Goal: Book appointment/travel/reservation

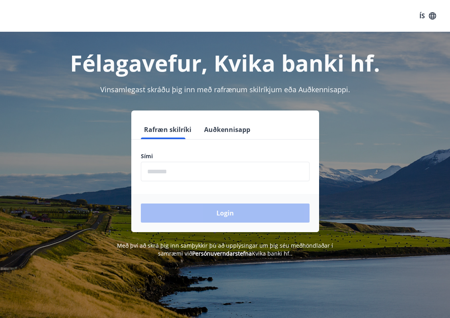
click at [208, 184] on form "Rafræn skilríki Auðkennisapp Sími ​ Login" at bounding box center [225, 176] width 188 height 112
click at [215, 173] on input "phone" at bounding box center [225, 171] width 169 height 19
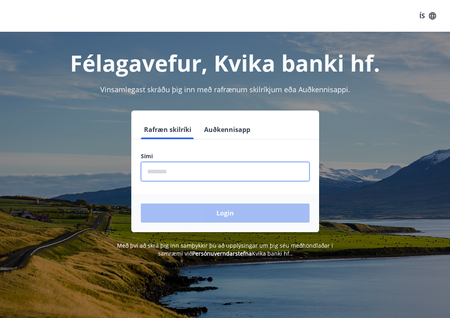
type input "********"
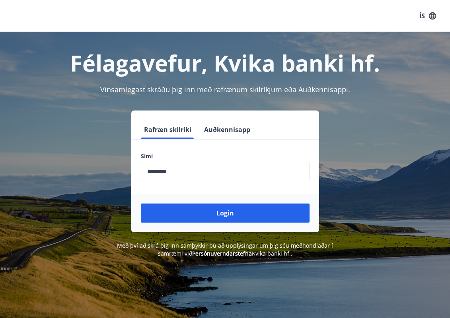
click at [210, 203] on div "Login" at bounding box center [225, 213] width 188 height 38
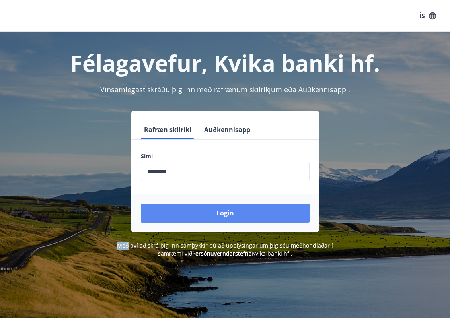
click at [210, 203] on div "Login" at bounding box center [225, 213] width 188 height 38
click at [211, 210] on button "Login" at bounding box center [225, 213] width 169 height 19
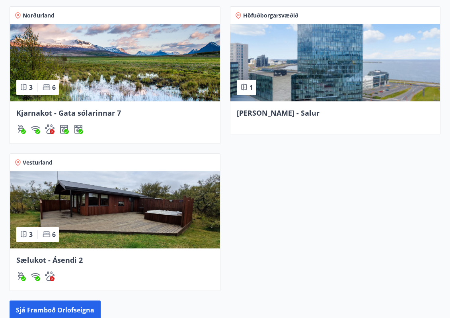
scroll to position [390, 0]
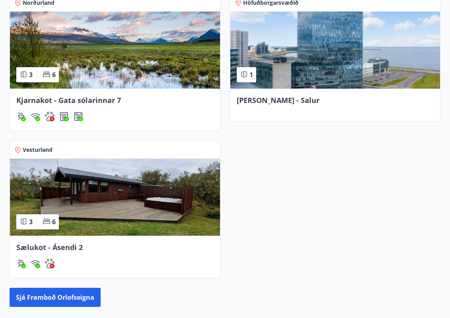
click at [156, 202] on img at bounding box center [115, 197] width 210 height 77
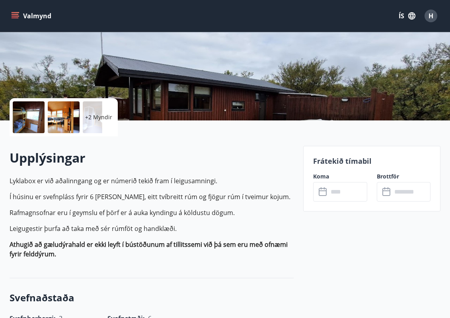
scroll to position [208, 0]
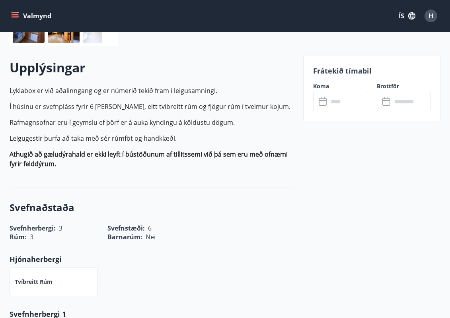
click at [334, 99] on input "text" at bounding box center [347, 101] width 39 height 19
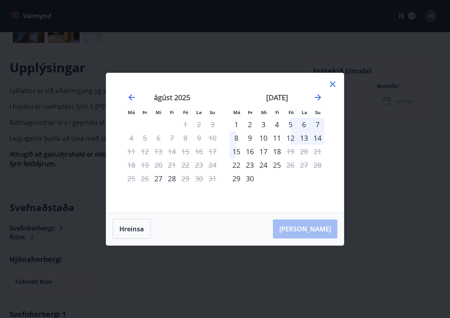
click at [278, 137] on div "11" at bounding box center [277, 138] width 14 height 14
click at [291, 134] on div "12" at bounding box center [290, 138] width 14 height 14
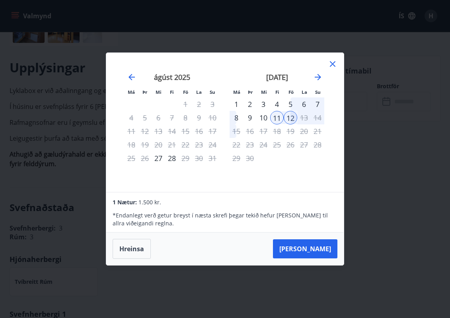
click at [275, 119] on div "11" at bounding box center [277, 118] width 14 height 14
click at [329, 68] on icon at bounding box center [333, 64] width 10 height 10
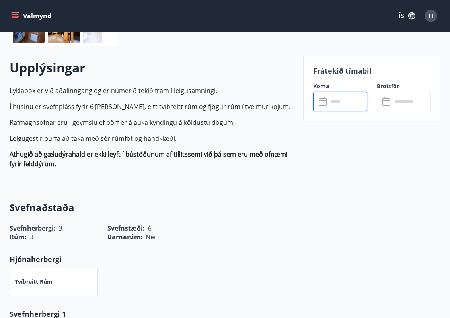
click at [343, 104] on input "text" at bounding box center [347, 101] width 39 height 19
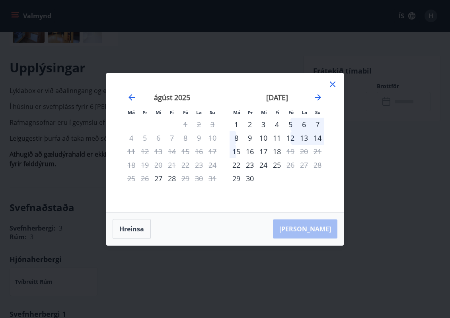
click at [295, 138] on div "12" at bounding box center [290, 138] width 14 height 14
click at [318, 136] on div "14" at bounding box center [317, 138] width 14 height 14
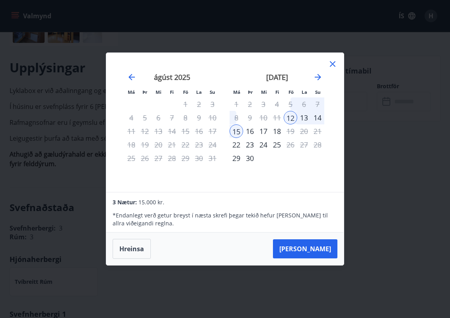
click at [368, 142] on div "Má Þr Mi Fi Fö La Su Má Þr Mi Fi Fö La Su [DATE] 1 2 3 4 5 6 7 8 9 10 11 12 13 …" at bounding box center [225, 159] width 450 height 318
